Goal: Information Seeking & Learning: Learn about a topic

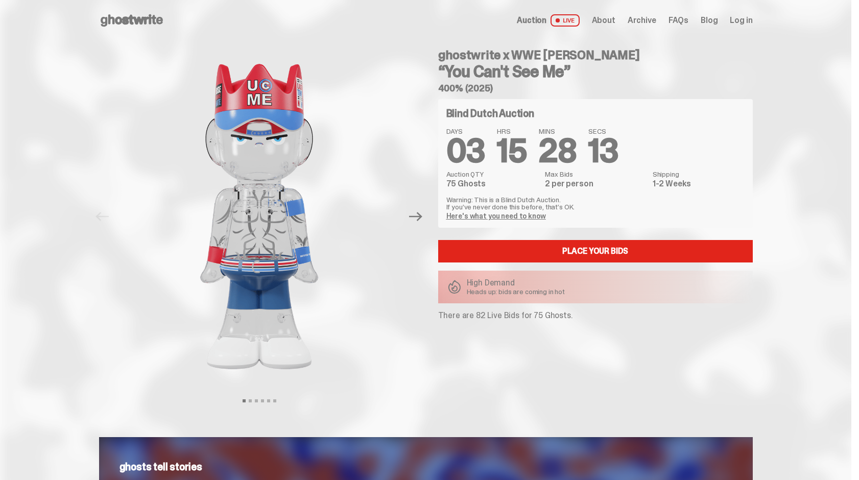
click at [464, 219] on link "Here's what you need to know" at bounding box center [496, 215] width 100 height 9
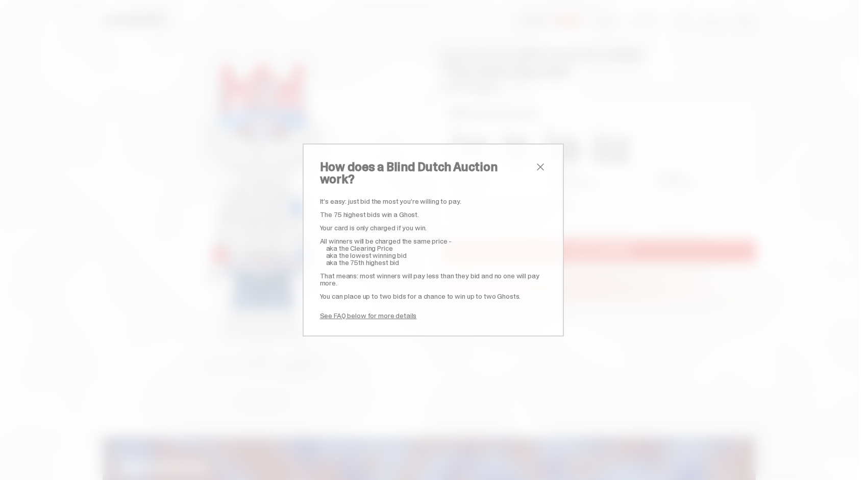
click at [535, 173] on span "close" at bounding box center [541, 167] width 12 height 12
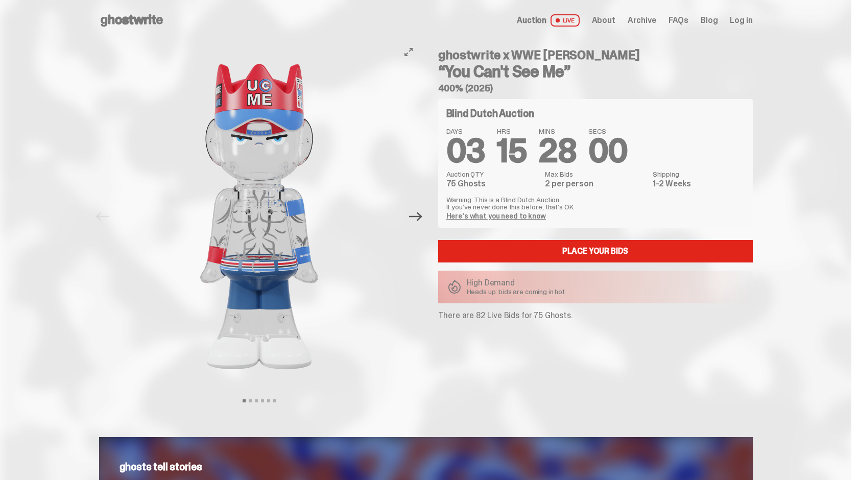
click at [415, 222] on icon "Next" at bounding box center [415, 216] width 13 height 13
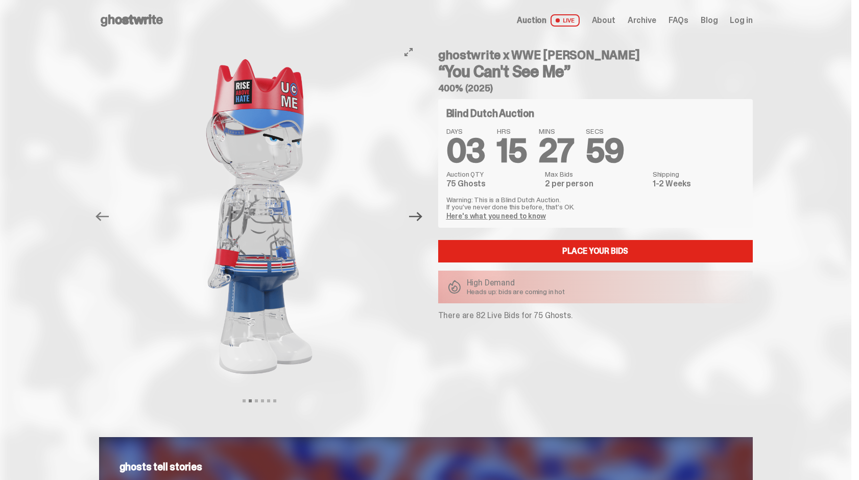
click at [415, 222] on icon "Next" at bounding box center [415, 216] width 13 height 13
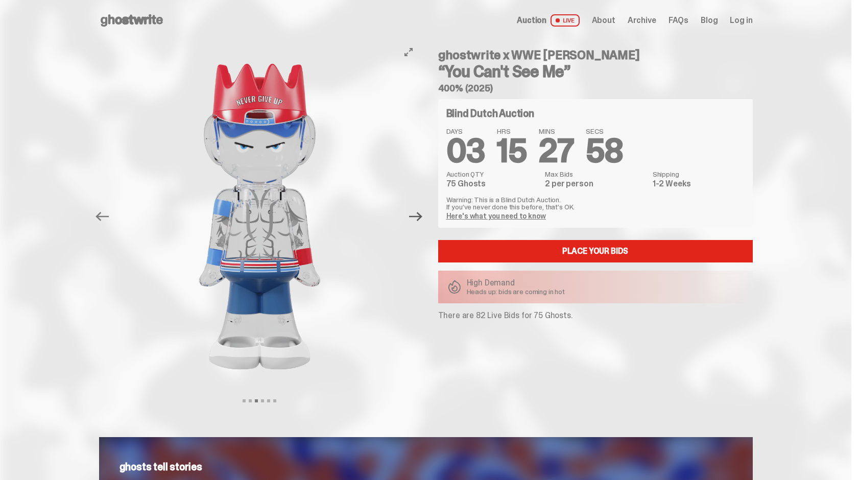
click at [415, 222] on icon "Next" at bounding box center [415, 216] width 13 height 13
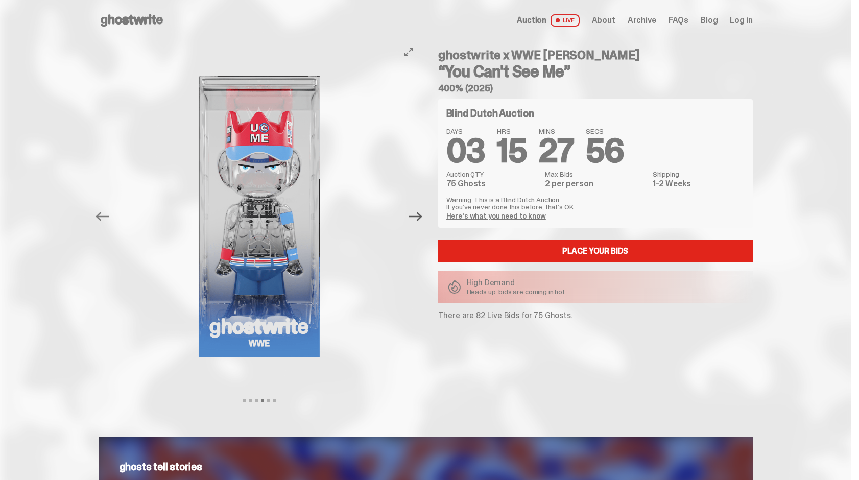
click at [415, 222] on icon "Next" at bounding box center [415, 216] width 13 height 13
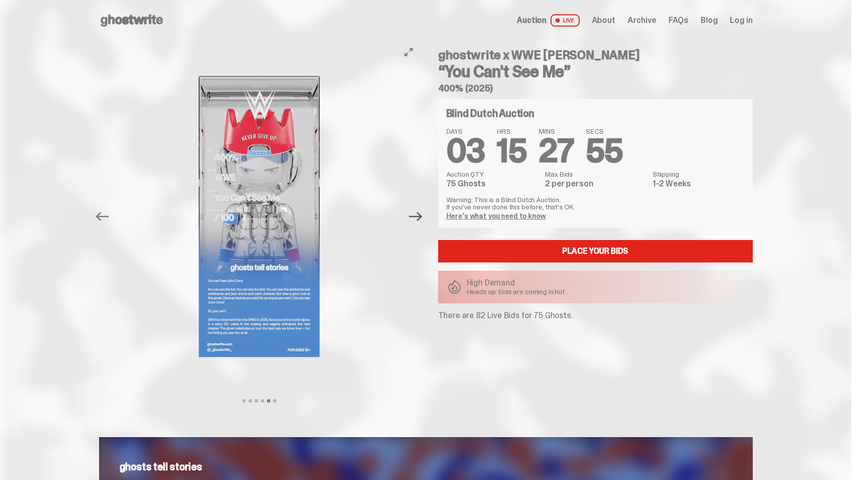
click at [415, 222] on icon "Next" at bounding box center [415, 216] width 13 height 13
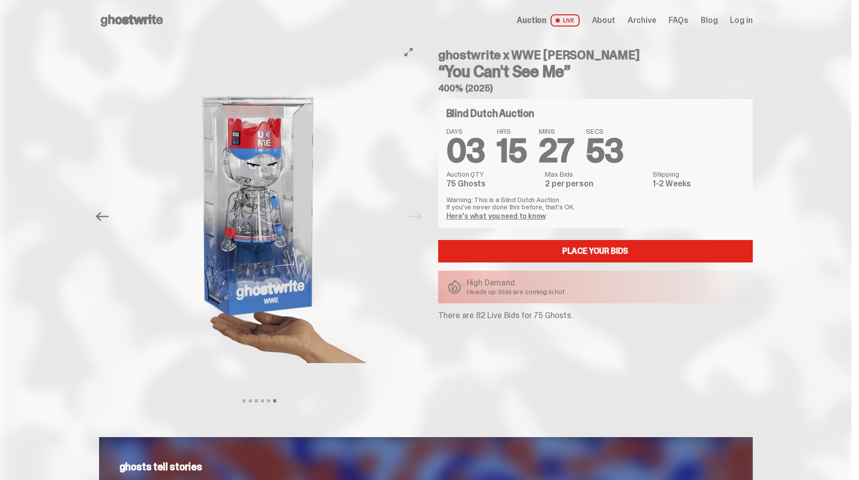
click at [415, 222] on div at bounding box center [259, 216] width 321 height 351
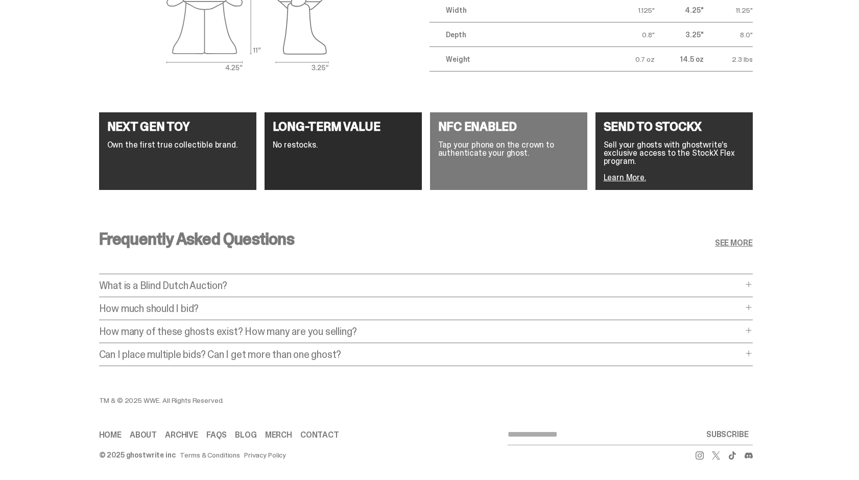
scroll to position [1855, 0]
click at [194, 303] on p "How much should I bid?" at bounding box center [420, 308] width 643 height 10
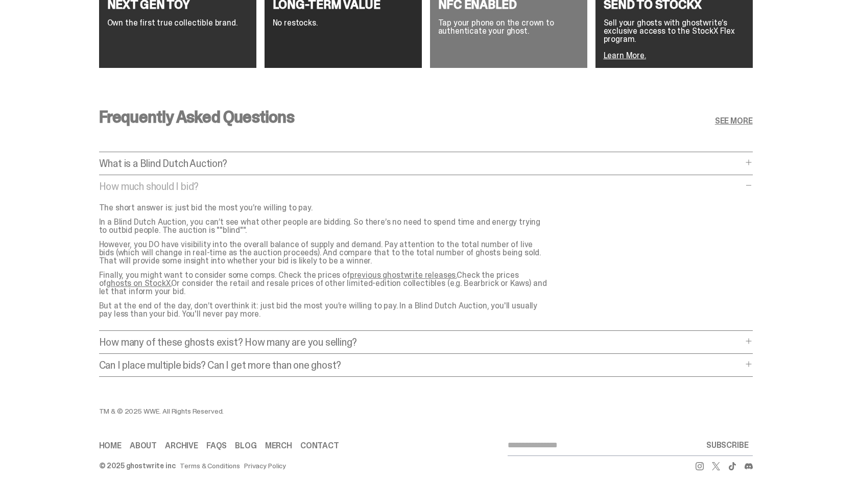
scroll to position [1929, 0]
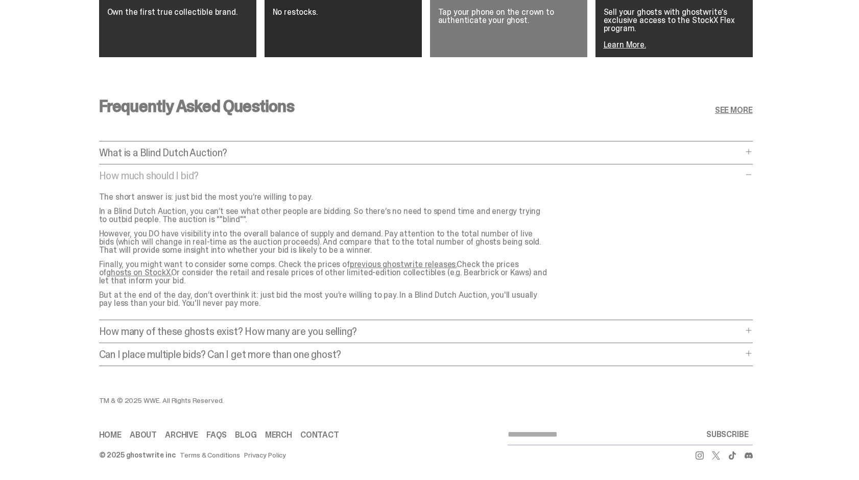
click at [296, 336] on div "Frequently Asked Questions SEE MORE What is a Blind Dutch Auction? What is a Bl…" at bounding box center [425, 235] width 653 height 323
click at [295, 349] on p "Can I place multiple bids? Can I get more than one ghost?" at bounding box center [420, 354] width 643 height 10
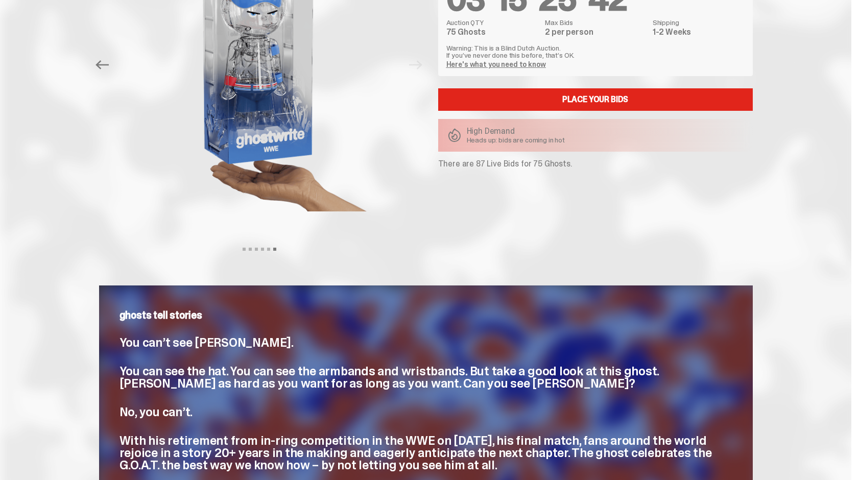
scroll to position [0, 0]
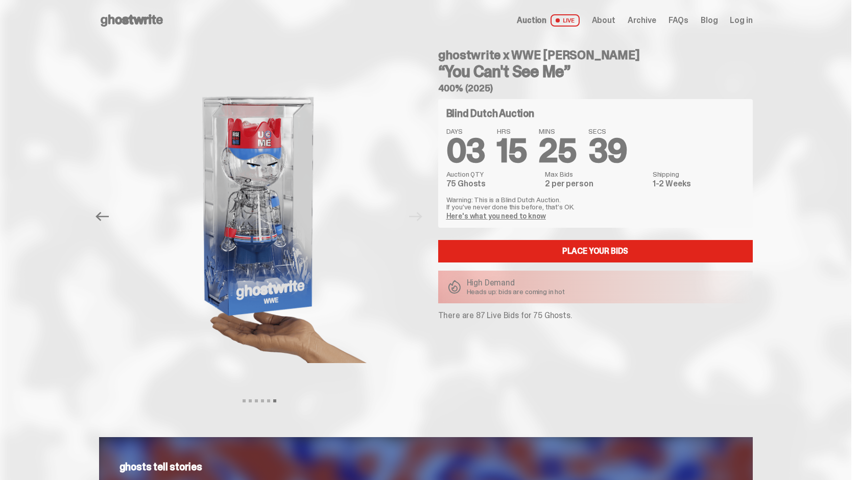
click at [544, 21] on span "Auction" at bounding box center [532, 20] width 30 height 8
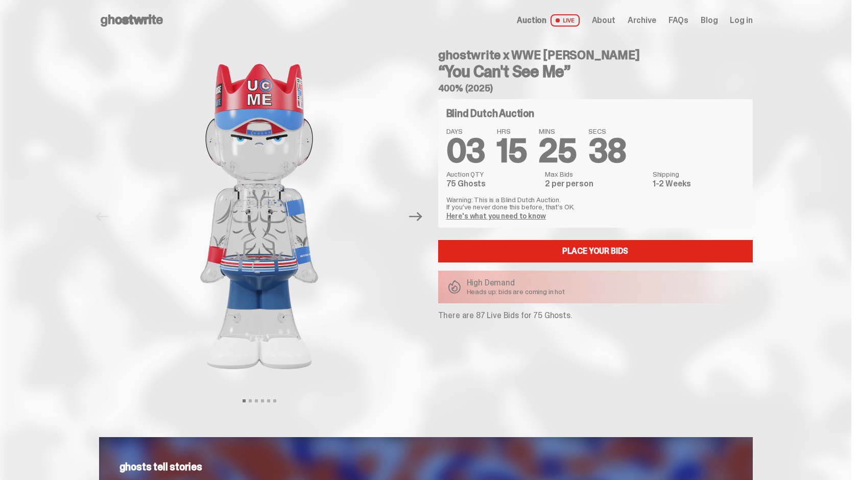
click at [615, 23] on span "About" at bounding box center [603, 20] width 23 height 8
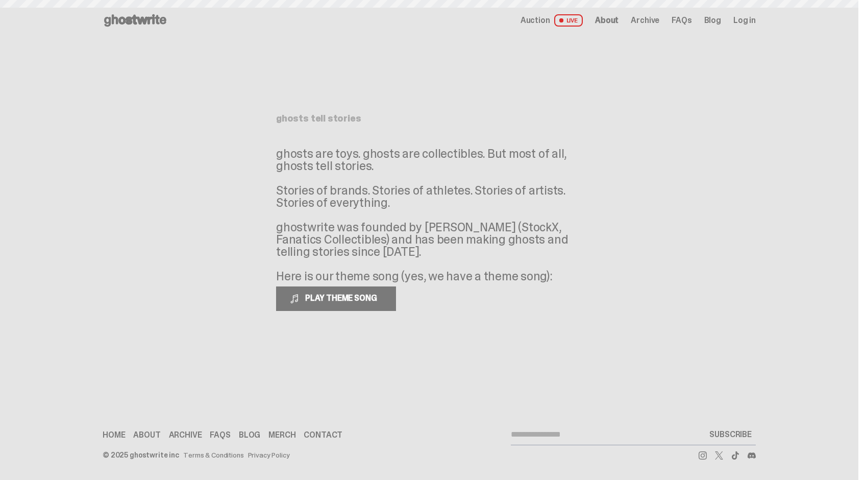
click at [647, 19] on span "Archive" at bounding box center [645, 20] width 29 height 8
